Goal: Task Accomplishment & Management: Manage account settings

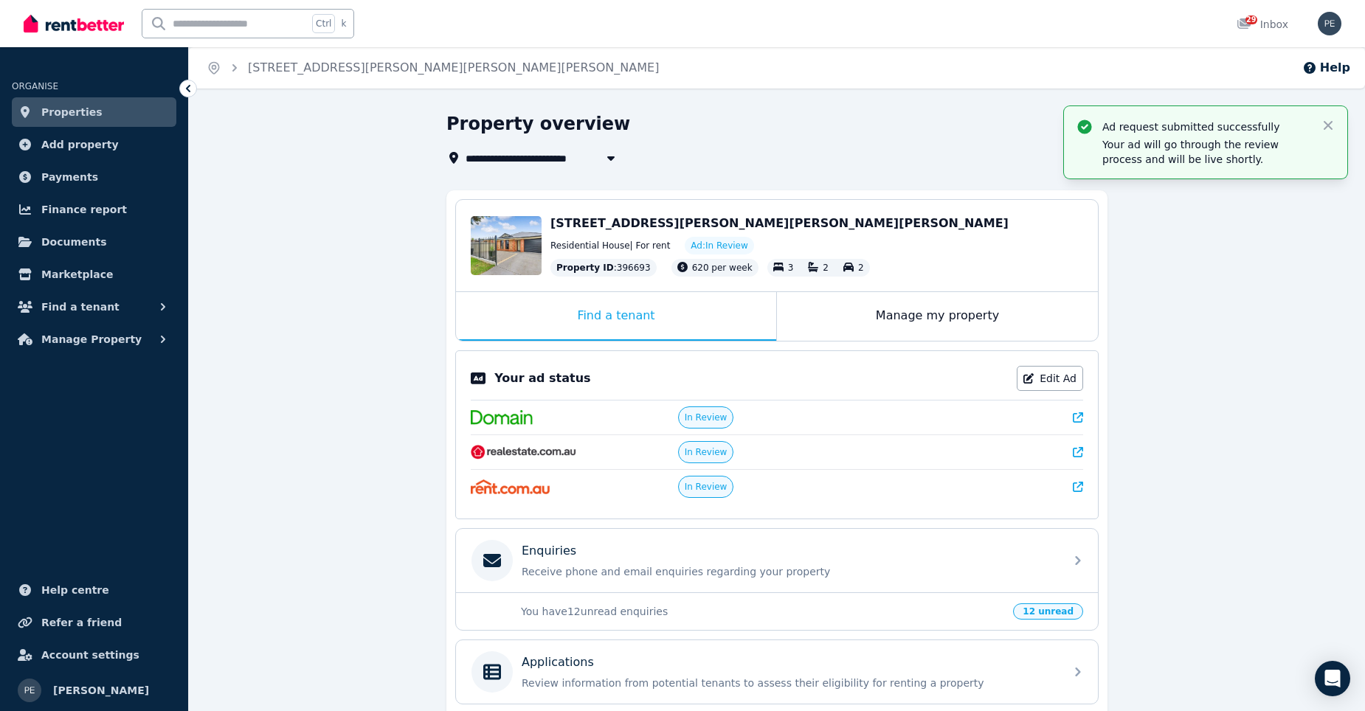
click at [40, 119] on link "Properties" at bounding box center [94, 112] width 164 height 30
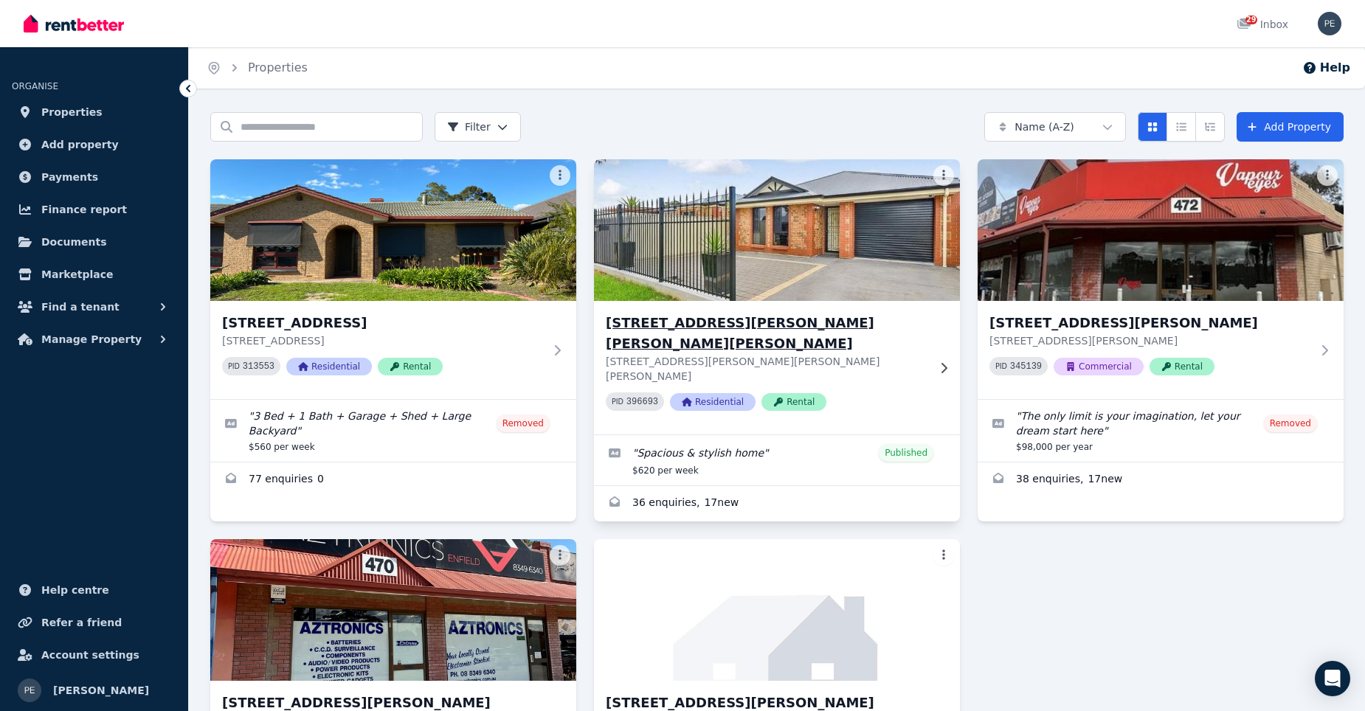
click at [819, 268] on img at bounding box center [777, 230] width 384 height 149
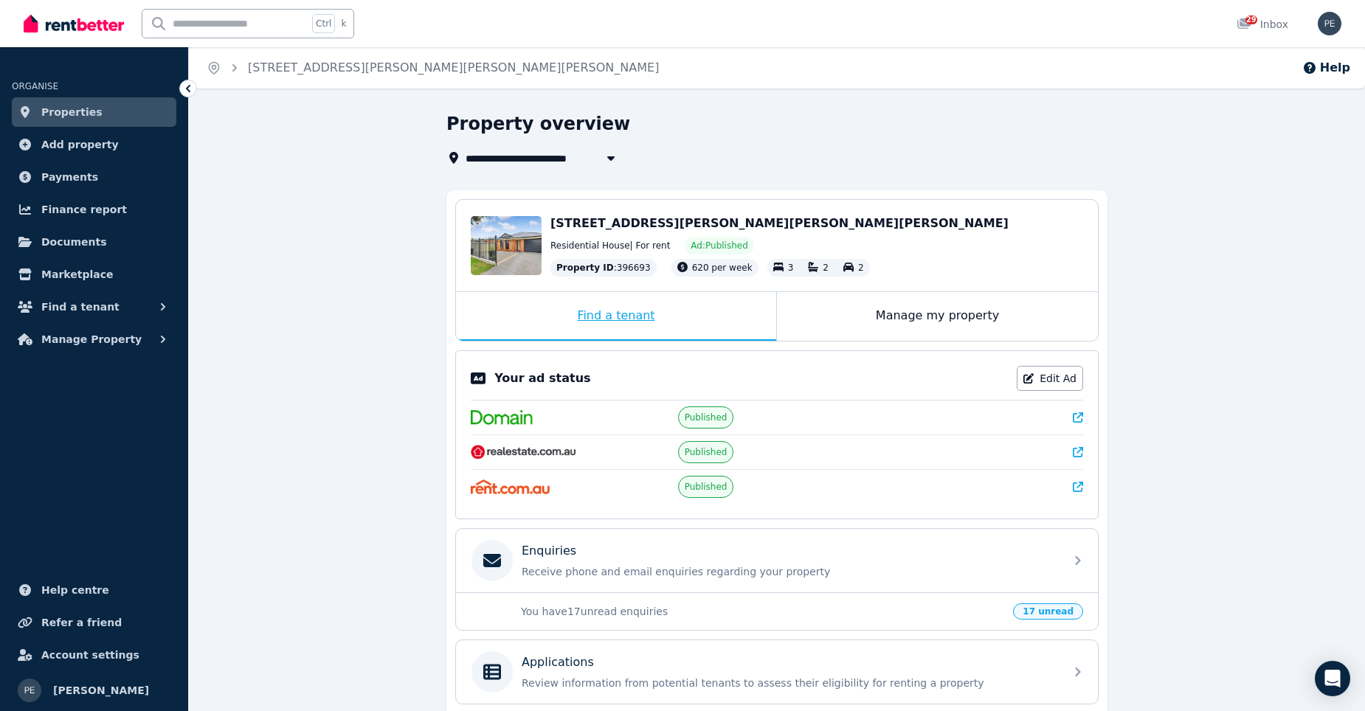
click at [628, 316] on div "Find a tenant" at bounding box center [616, 316] width 320 height 49
click at [881, 322] on div "Manage my property" at bounding box center [937, 316] width 321 height 49
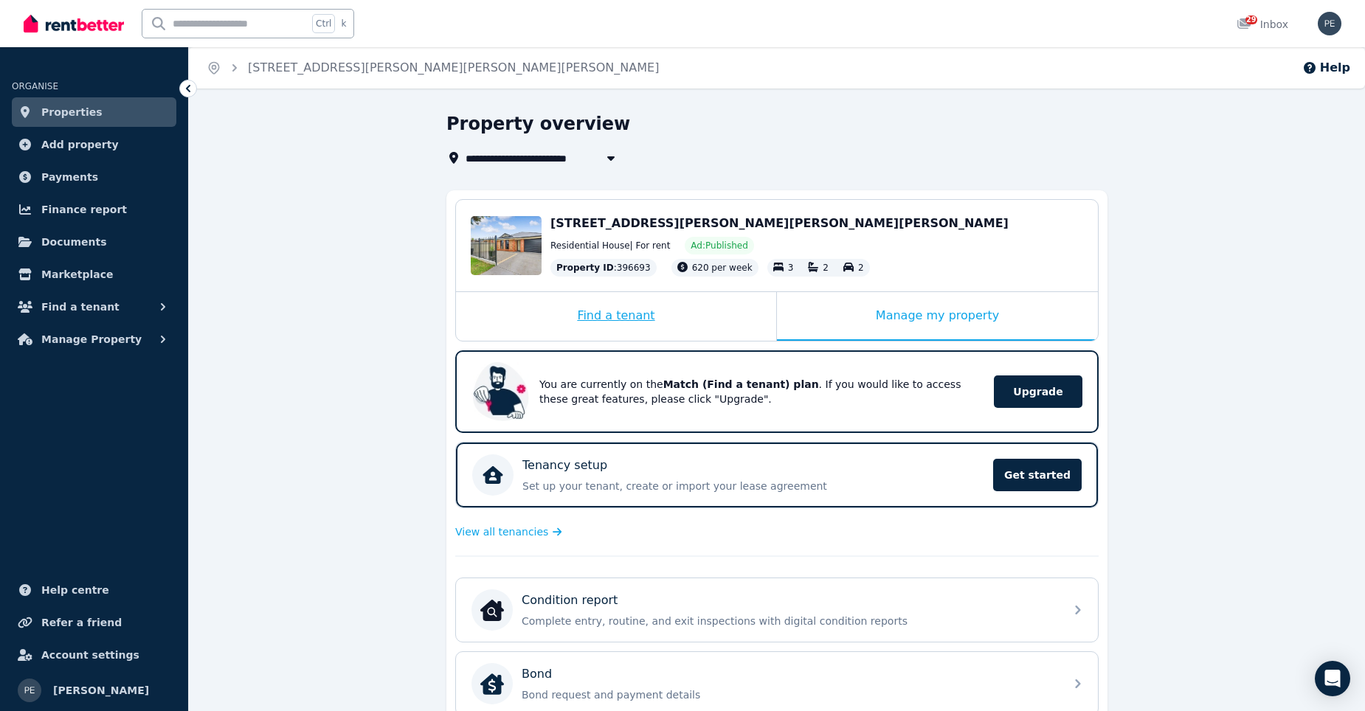
click at [642, 321] on div "Find a tenant" at bounding box center [616, 316] width 320 height 49
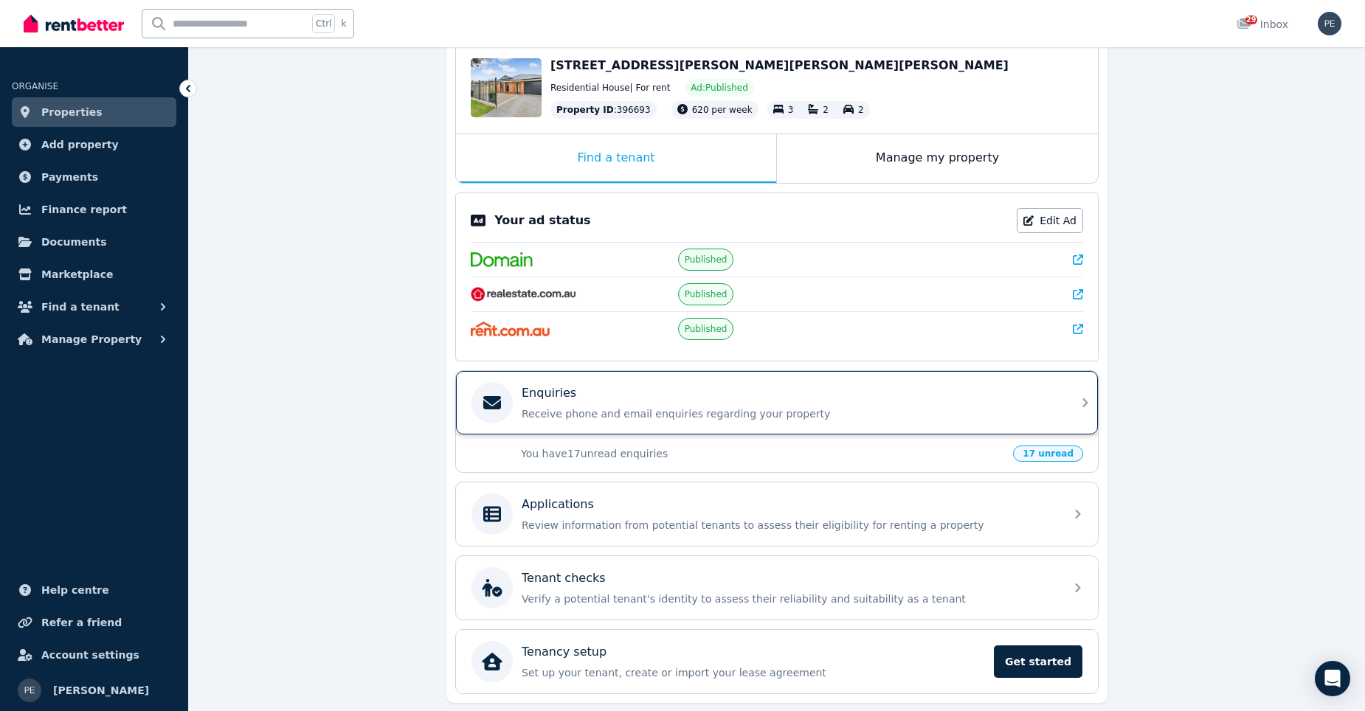
scroll to position [132, 0]
